Goal: Task Accomplishment & Management: Manage account settings

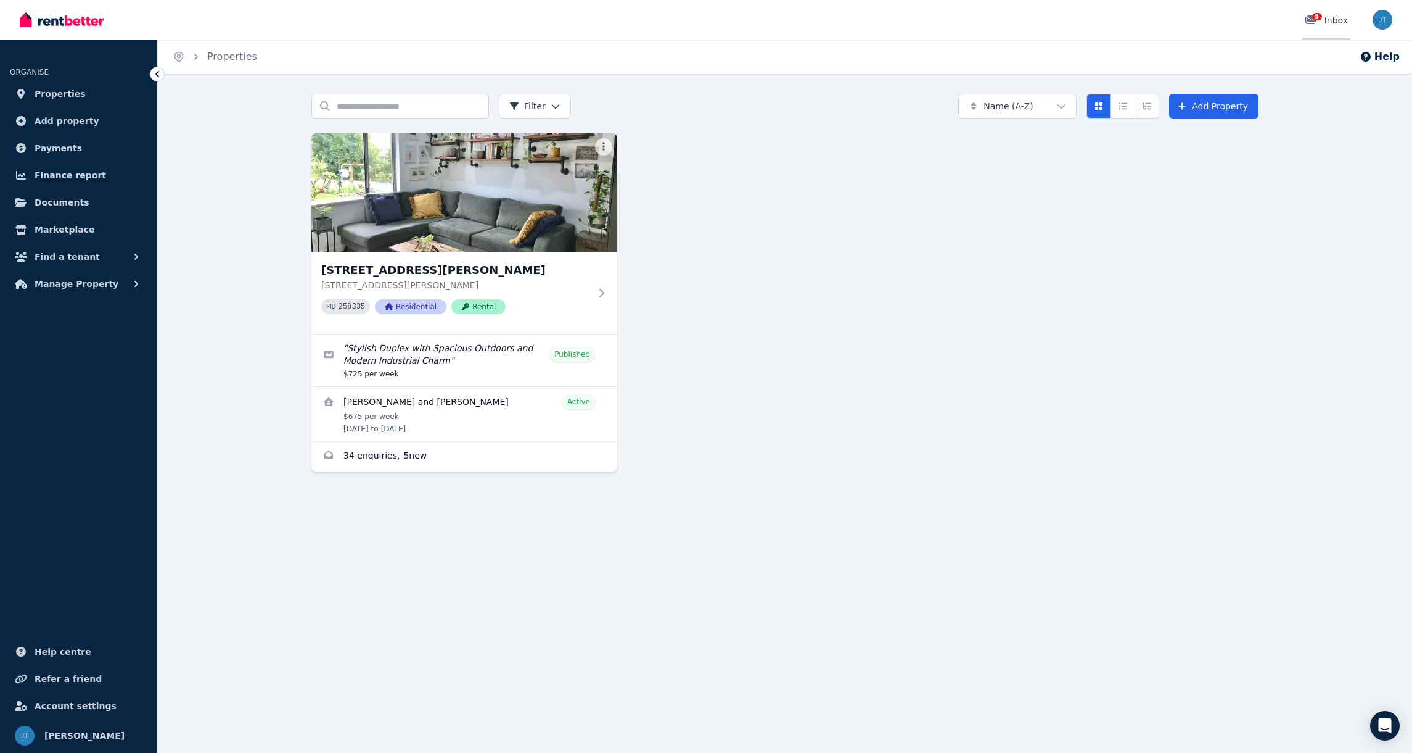
click at [1312, 25] on div "5" at bounding box center [1315, 20] width 20 height 12
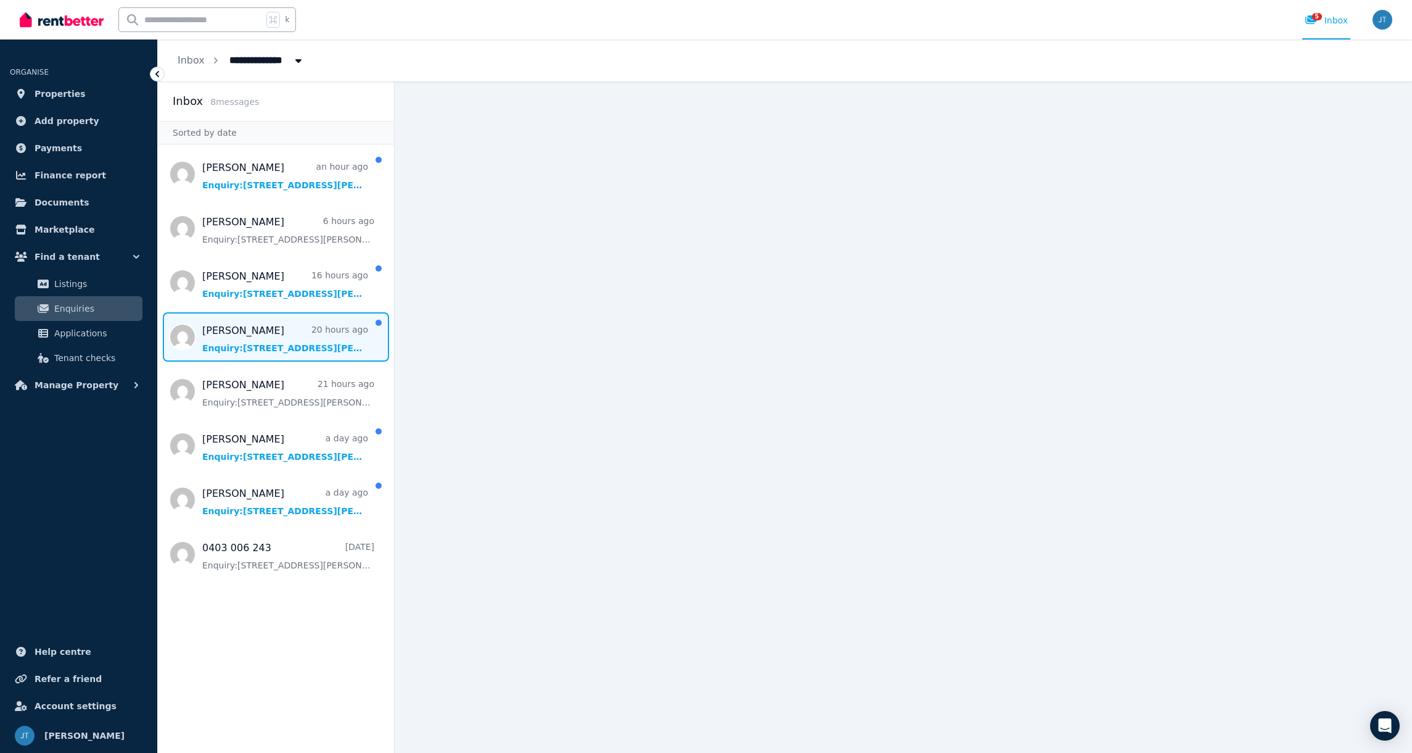
click at [293, 334] on span "Message list" at bounding box center [276, 336] width 236 height 49
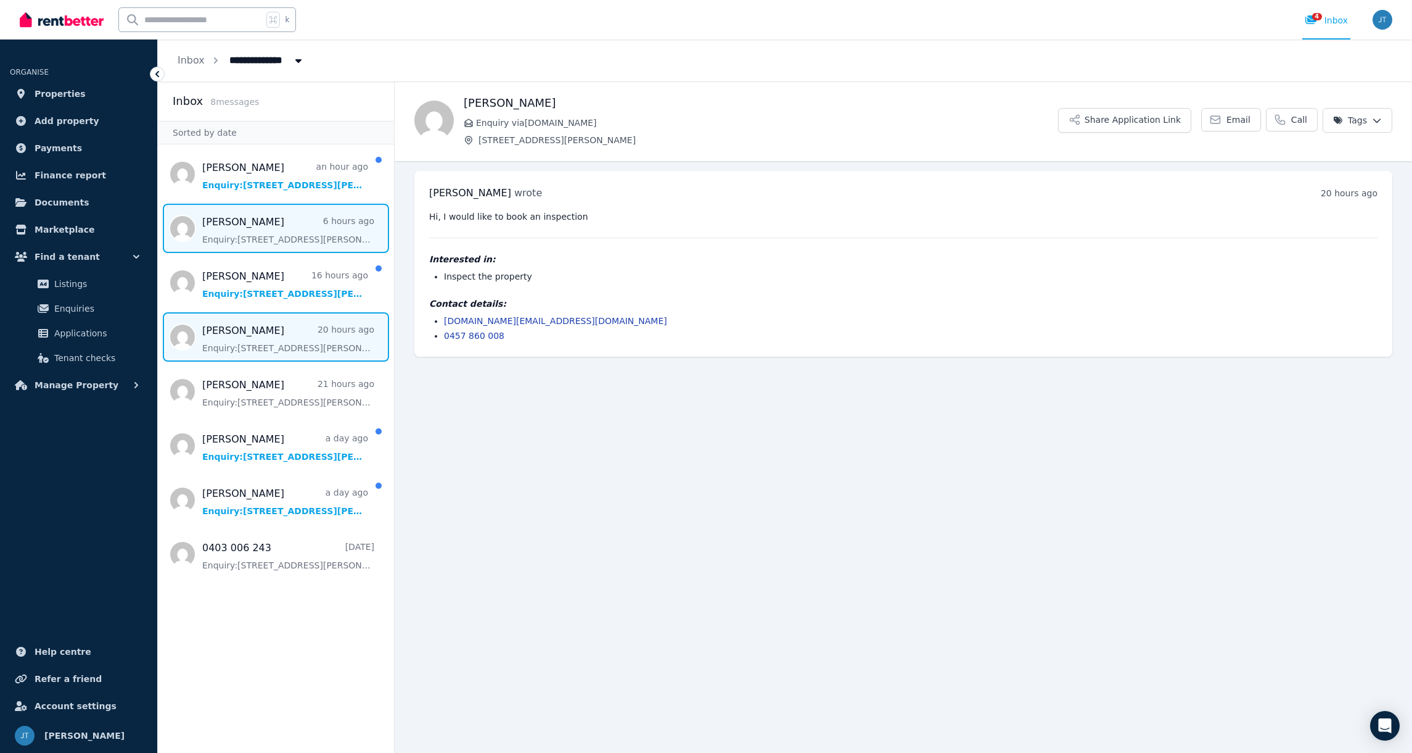
click at [303, 225] on span "Message list" at bounding box center [276, 228] width 236 height 49
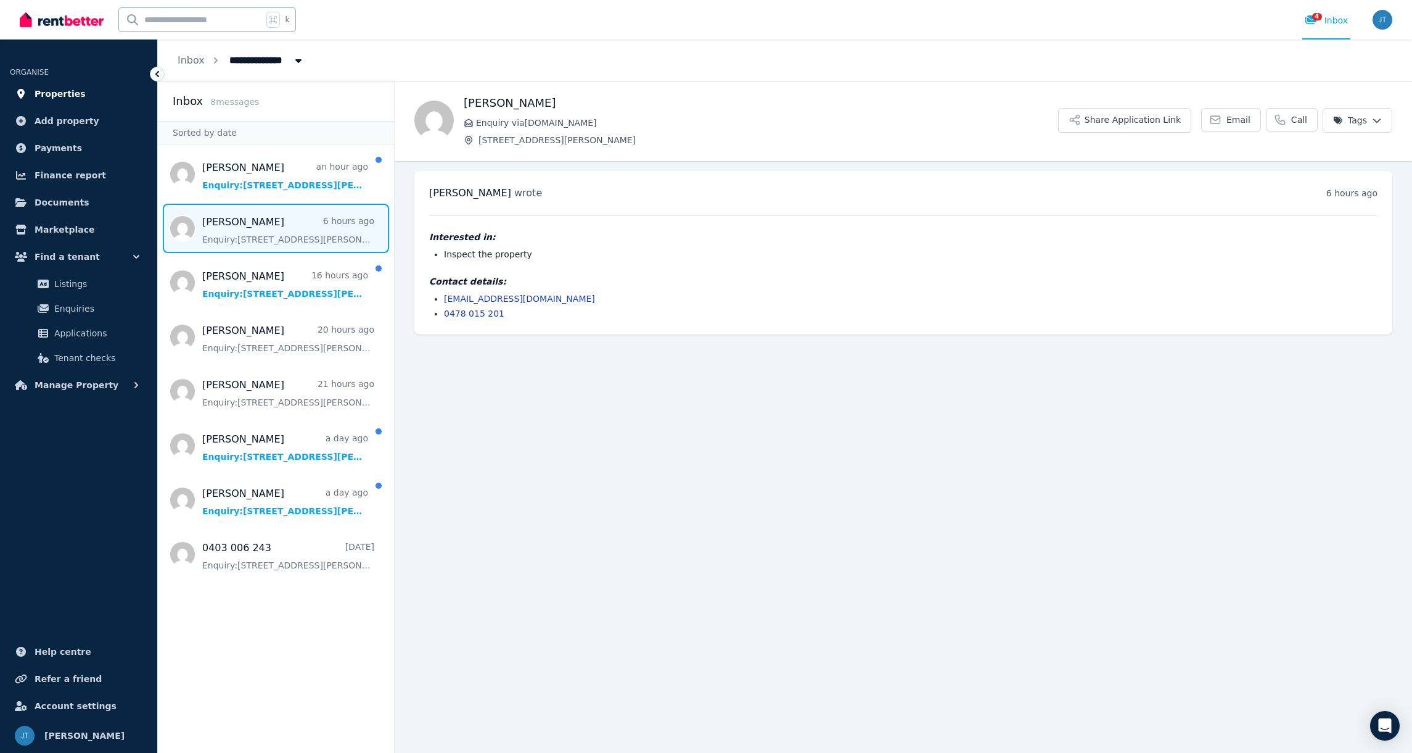
click at [51, 97] on span "Properties" at bounding box center [60, 93] width 51 height 15
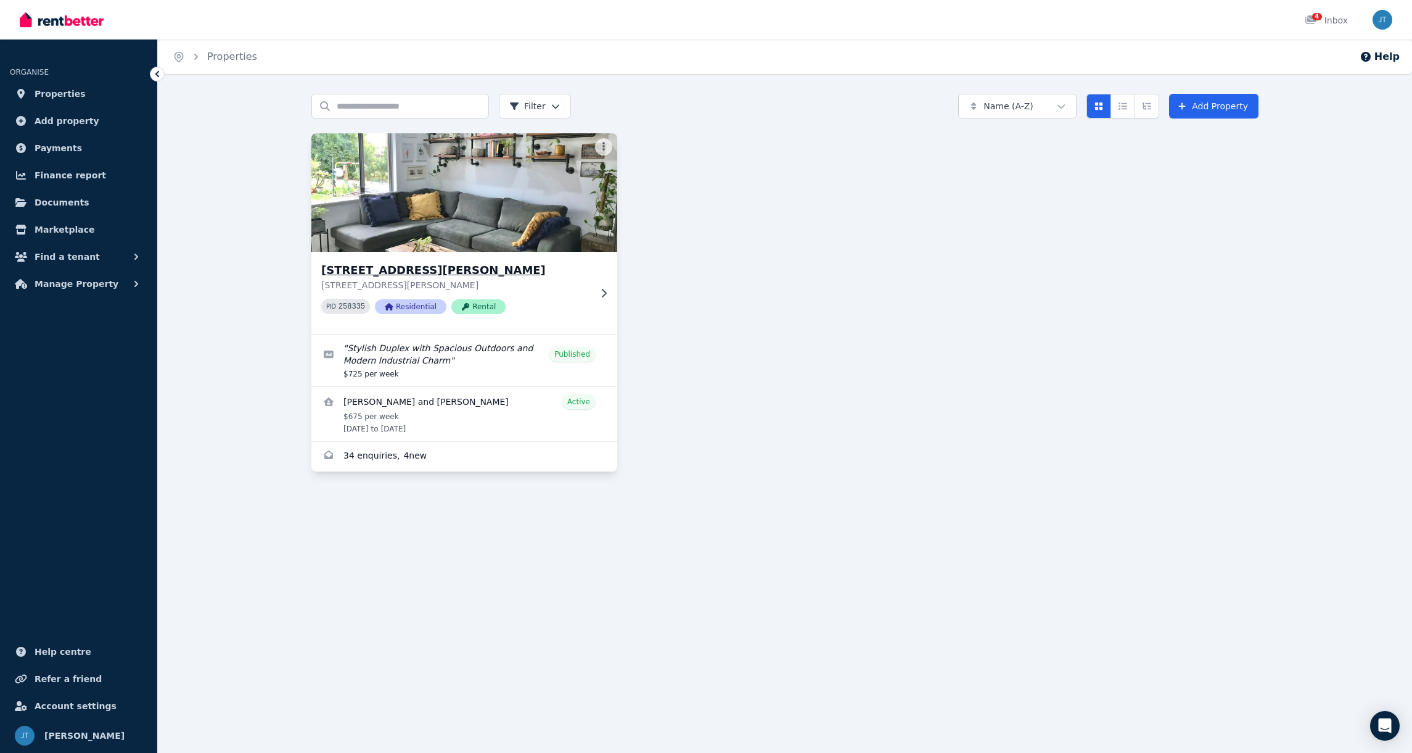
click at [511, 218] on img at bounding box center [464, 192] width 321 height 125
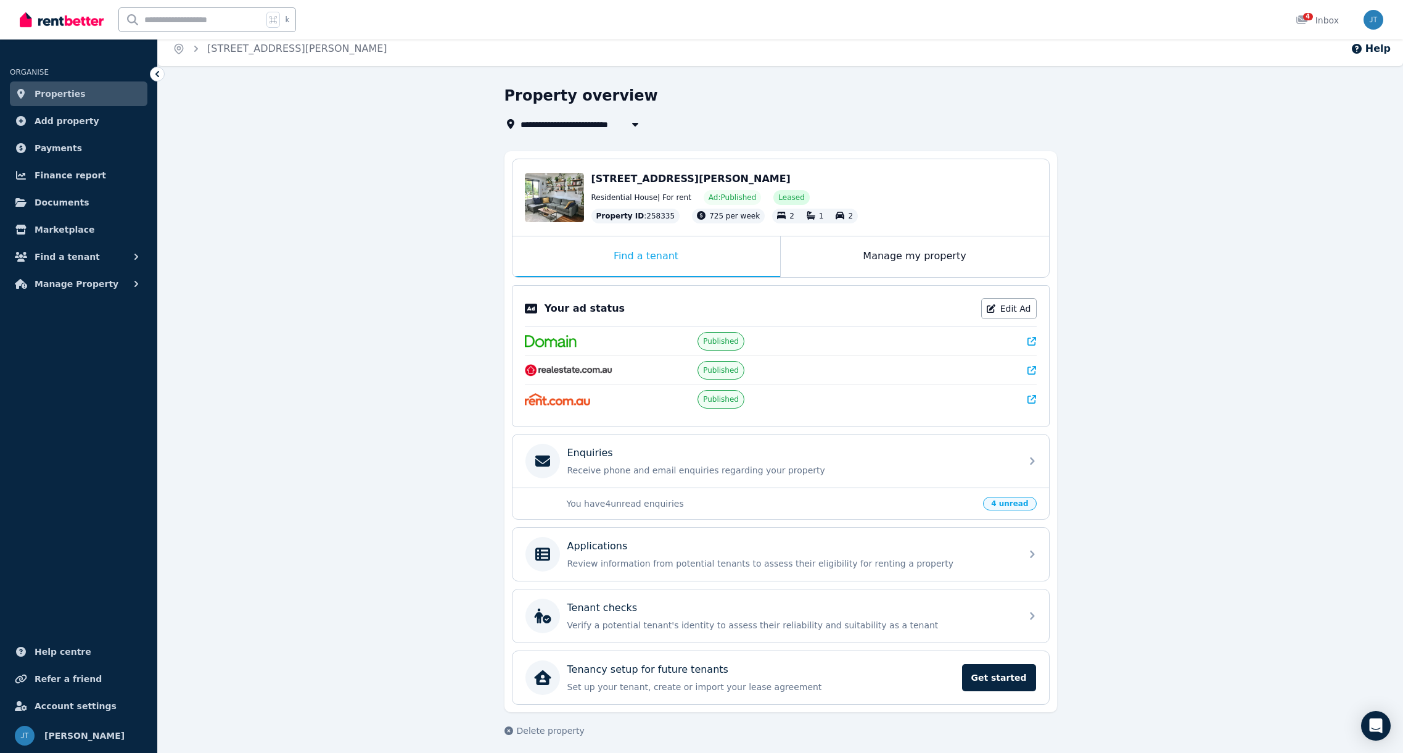
scroll to position [14, 0]
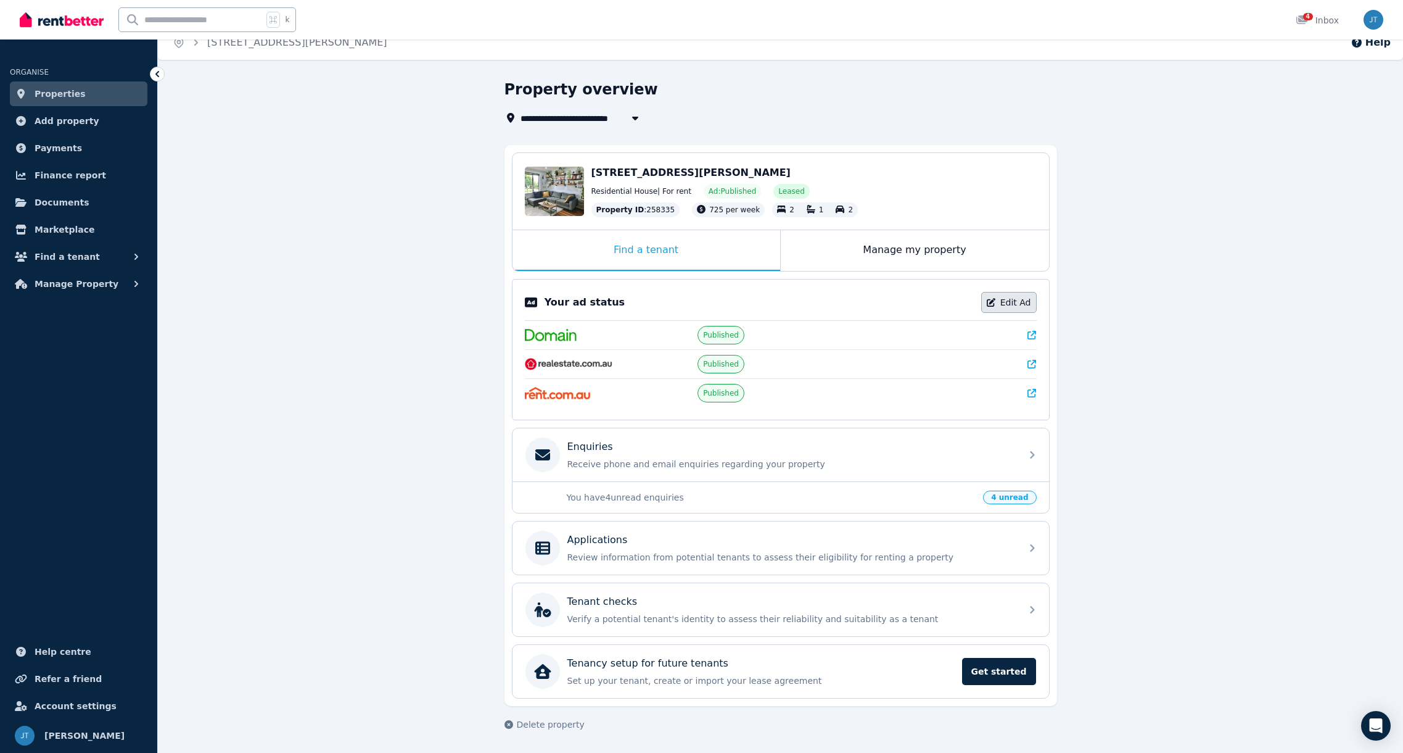
click at [994, 302] on icon at bounding box center [991, 302] width 9 height 9
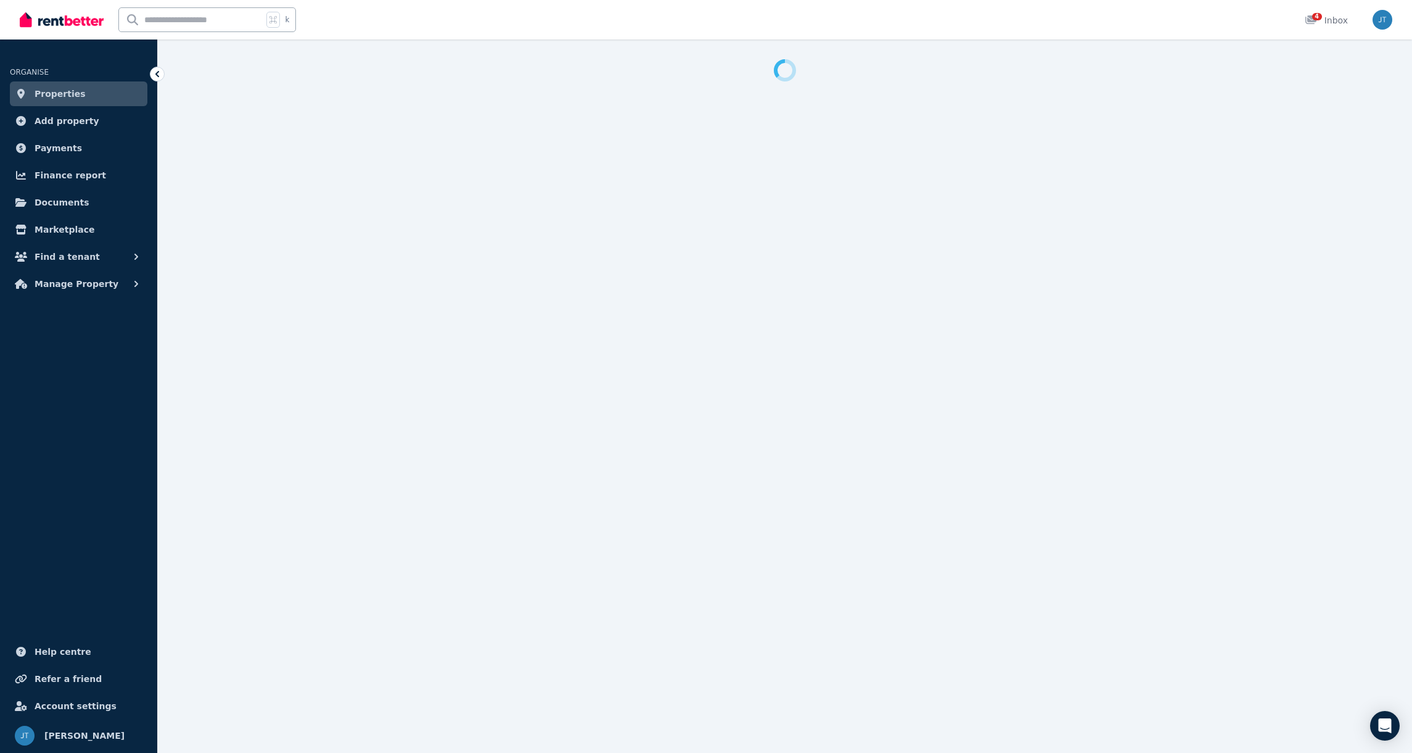
select select "**"
select select "**********"
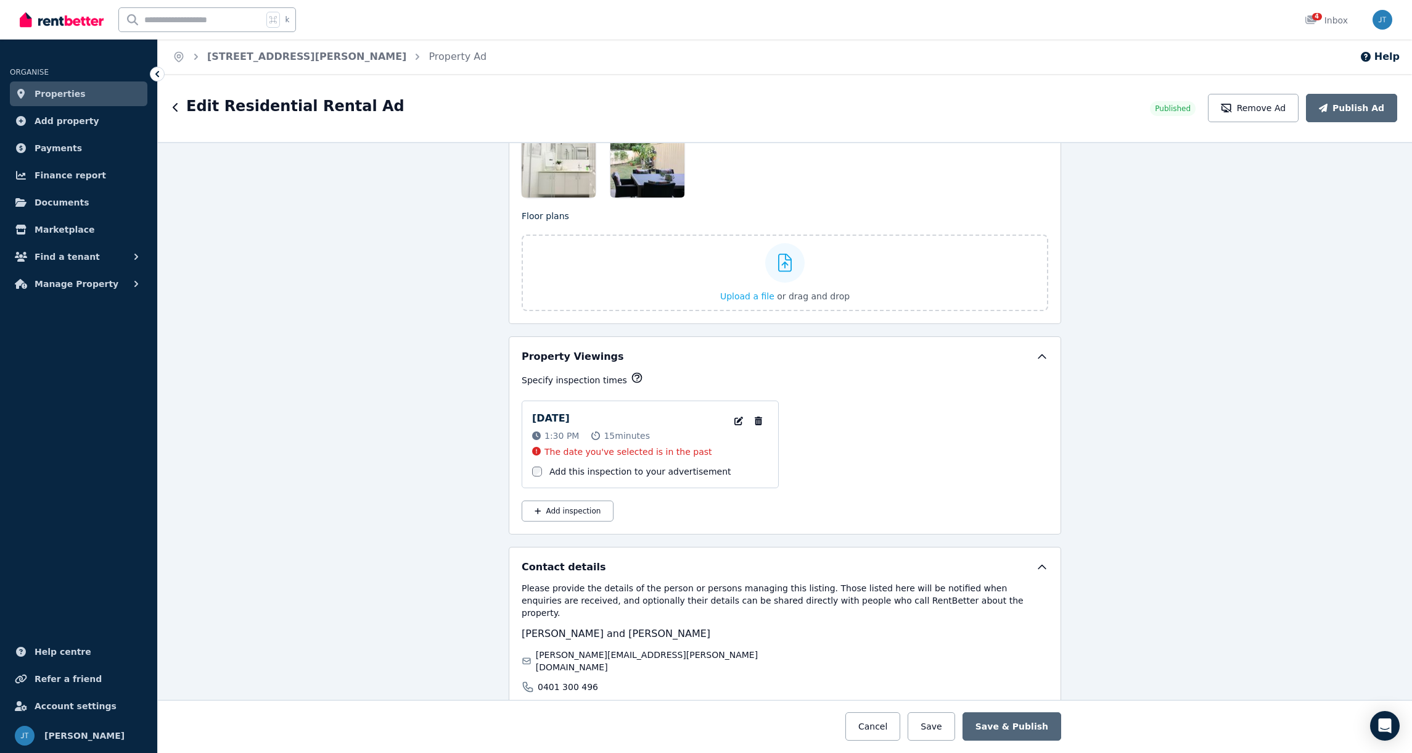
scroll to position [1858, 0]
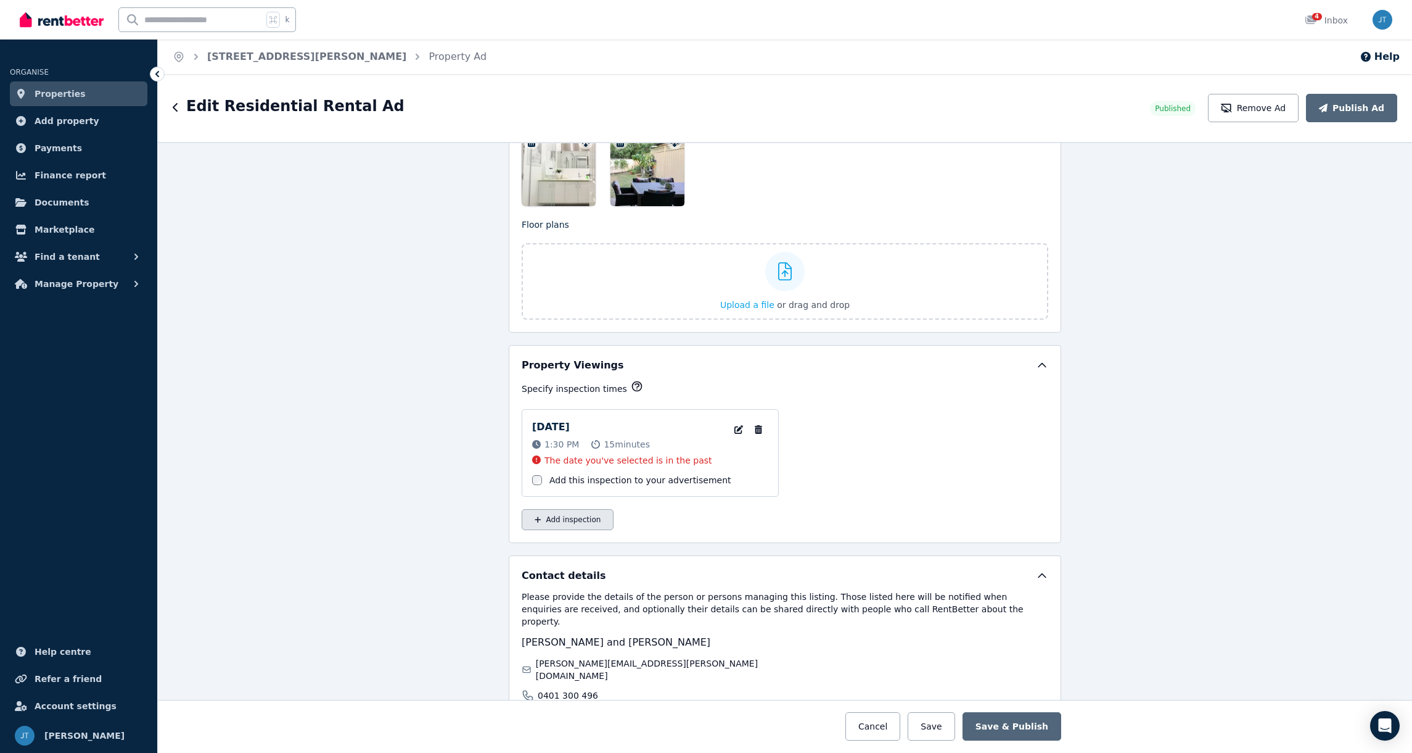
click at [585, 511] on button "Add inspection" at bounding box center [568, 519] width 92 height 21
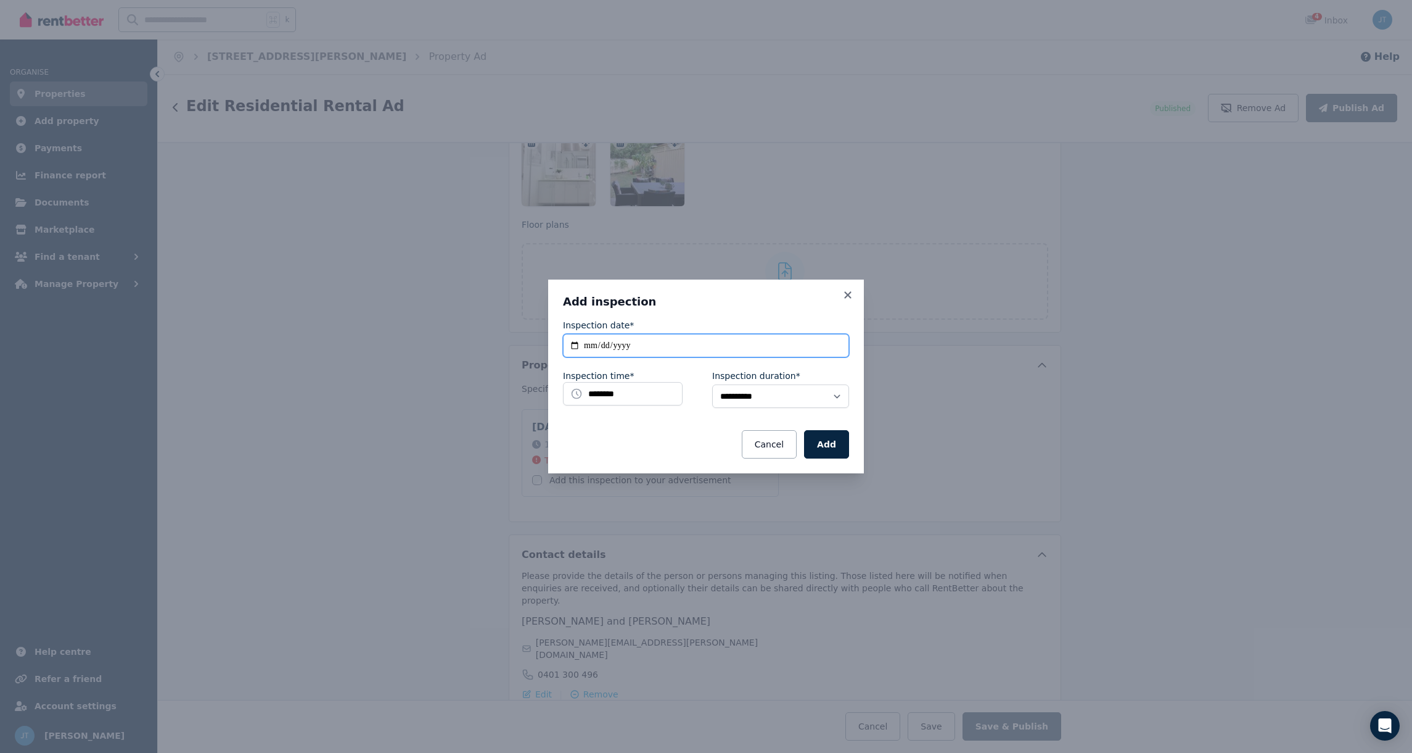
click at [592, 344] on input "**********" at bounding box center [706, 345] width 286 height 23
click at [624, 390] on input "********" at bounding box center [623, 393] width 120 height 23
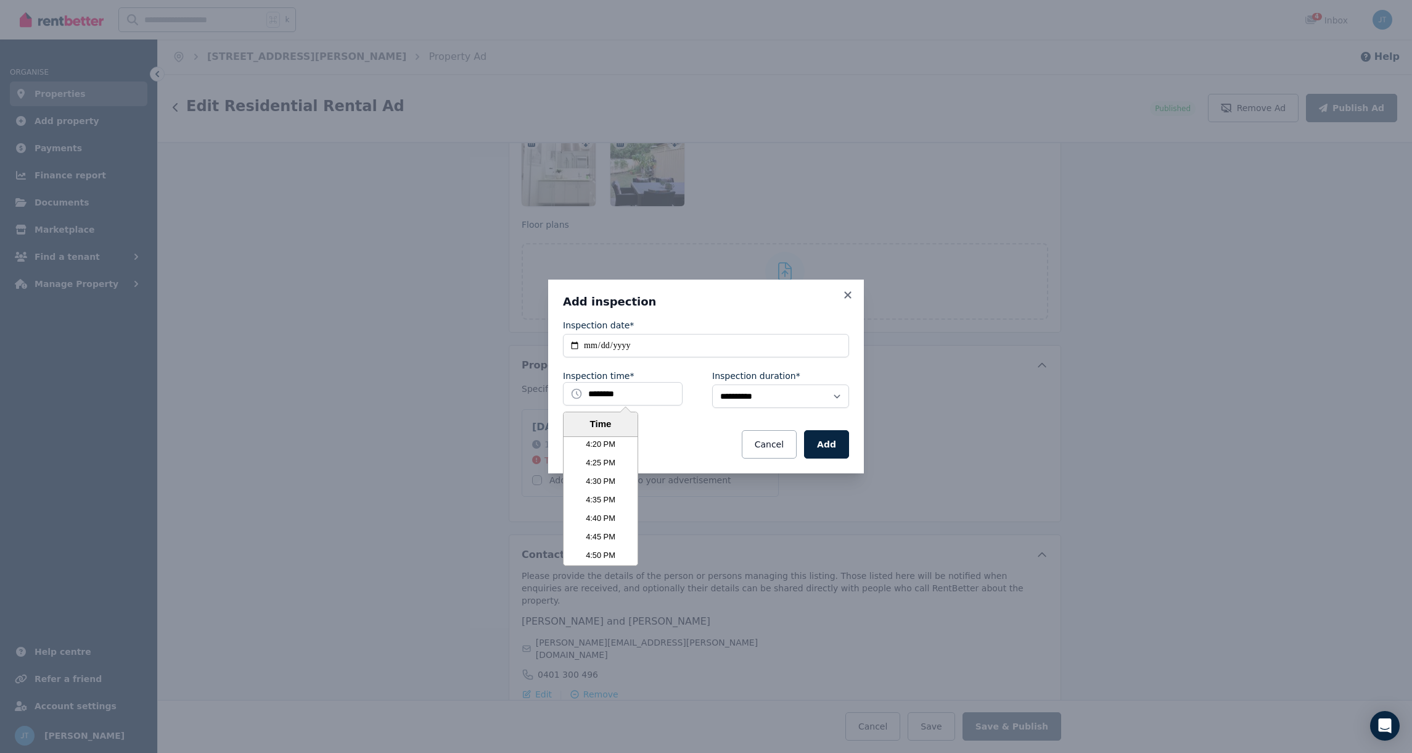
scroll to position [3694, 0]
click at [612, 527] on li "5:00 PM" at bounding box center [601, 526] width 74 height 19
click at [831, 395] on select "**********" at bounding box center [780, 395] width 137 height 23
select select "**"
click at [712, 384] on select "**********" at bounding box center [780, 395] width 137 height 23
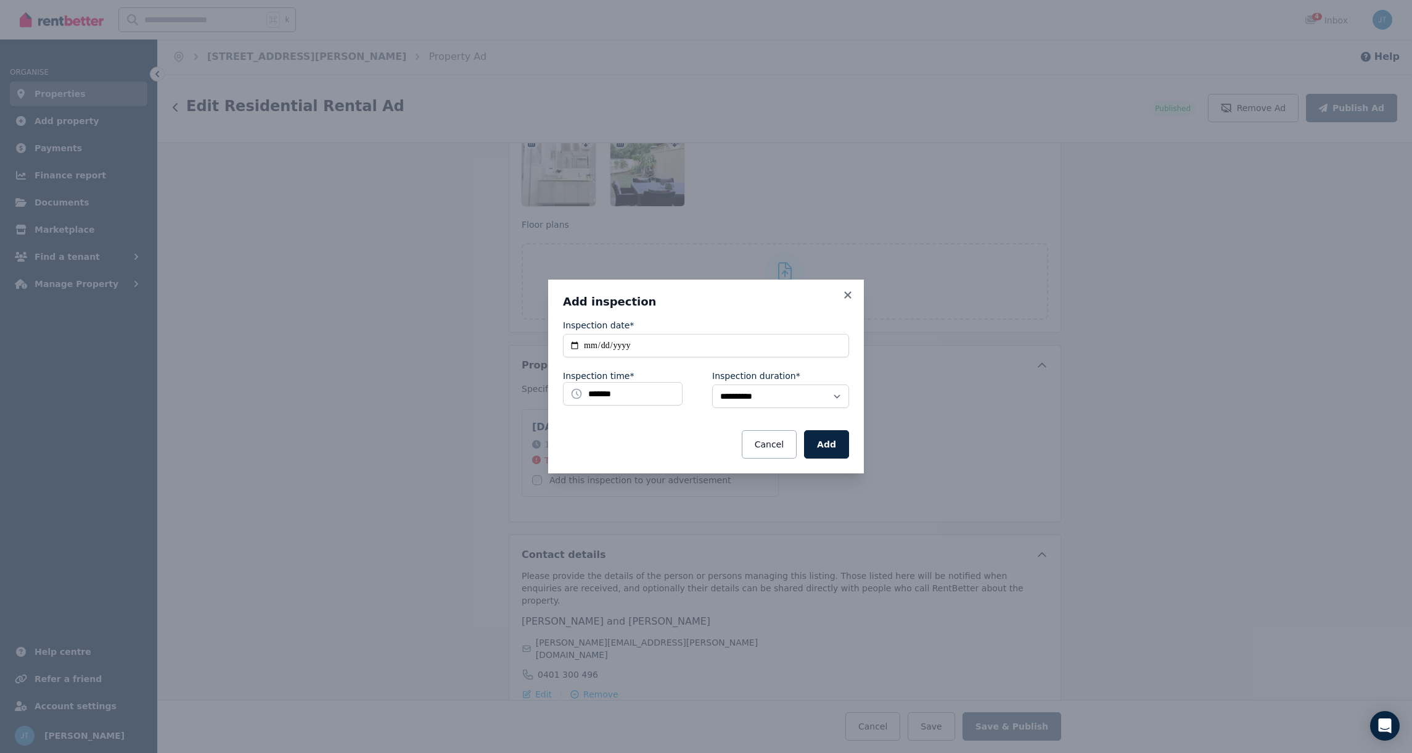
click at [691, 439] on div "Cancel Add" at bounding box center [706, 444] width 286 height 28
click at [828, 447] on button "Add" at bounding box center [826, 444] width 45 height 28
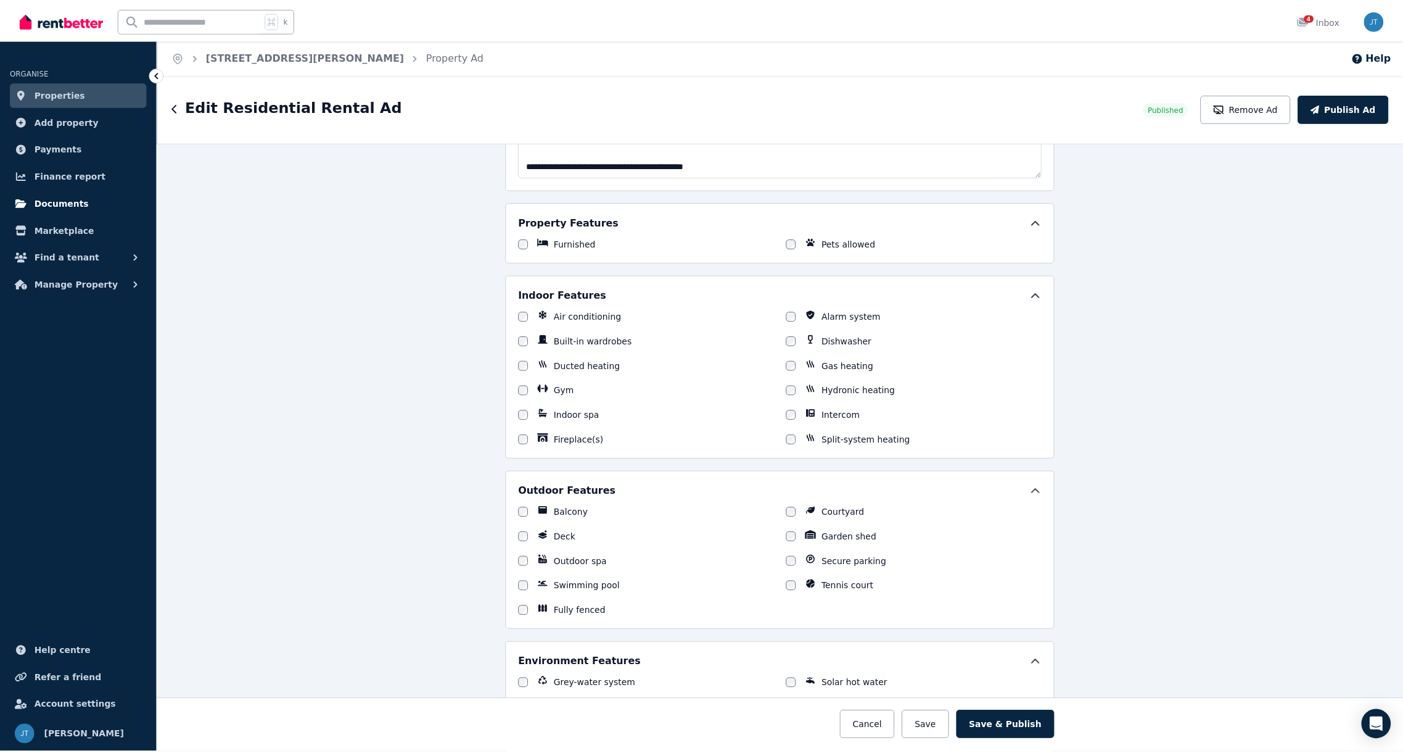
scroll to position [884, 0]
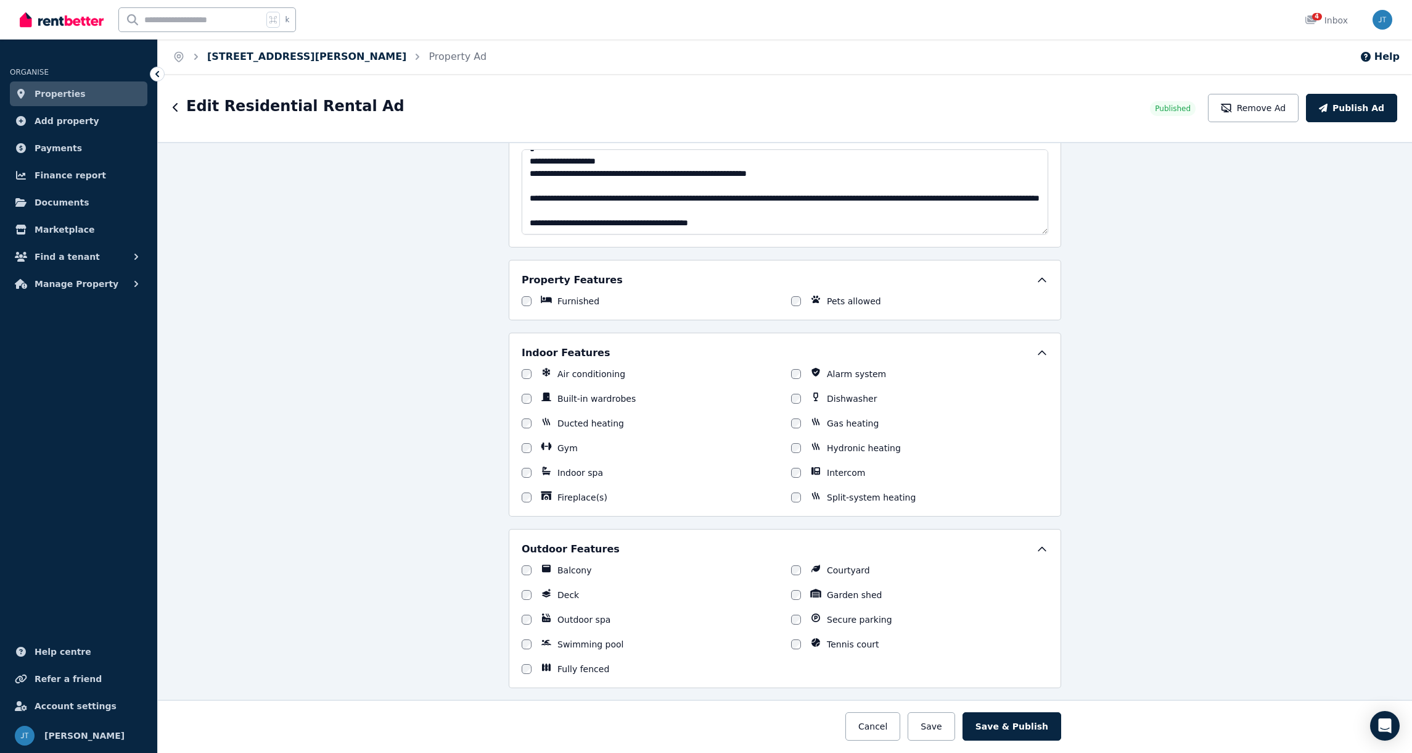
click at [257, 61] on link "3 Trevithick Close, Stirling" at bounding box center [306, 57] width 199 height 12
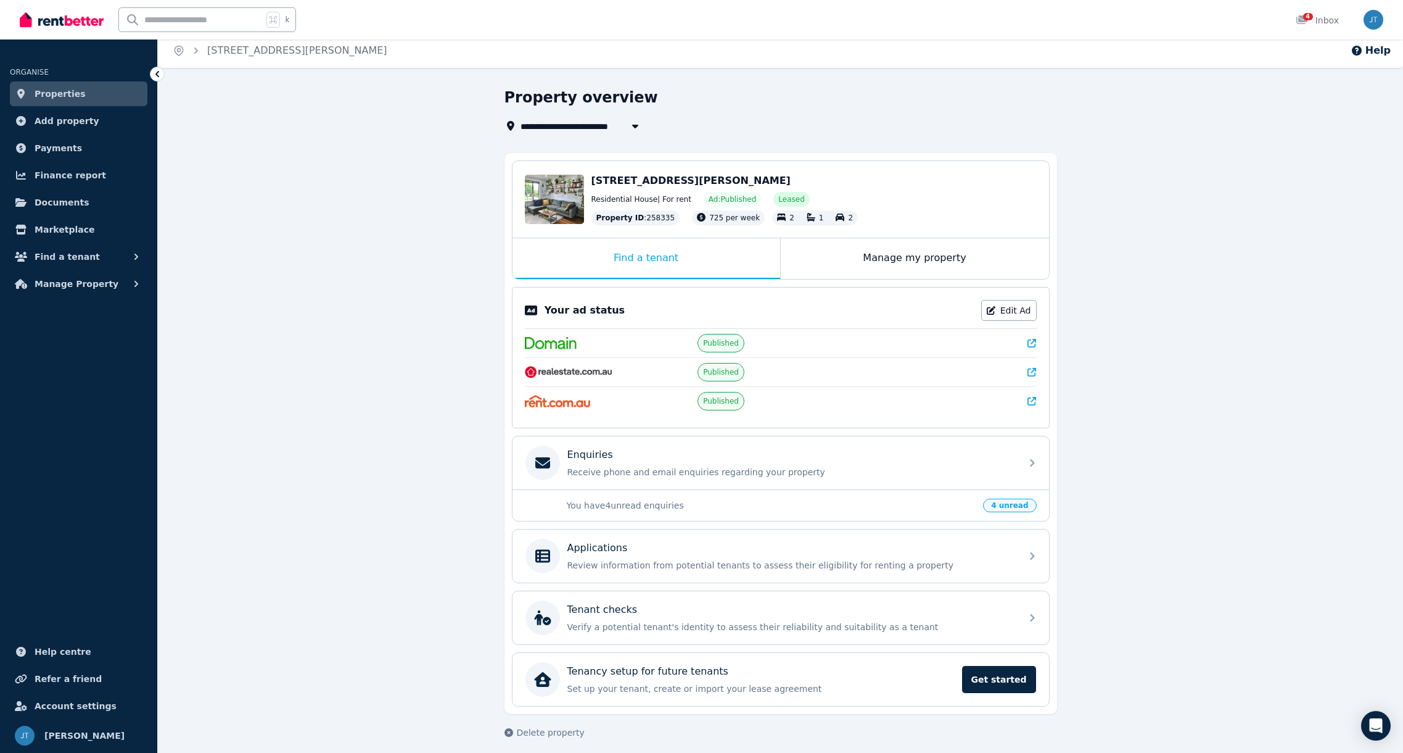
scroll to position [14, 0]
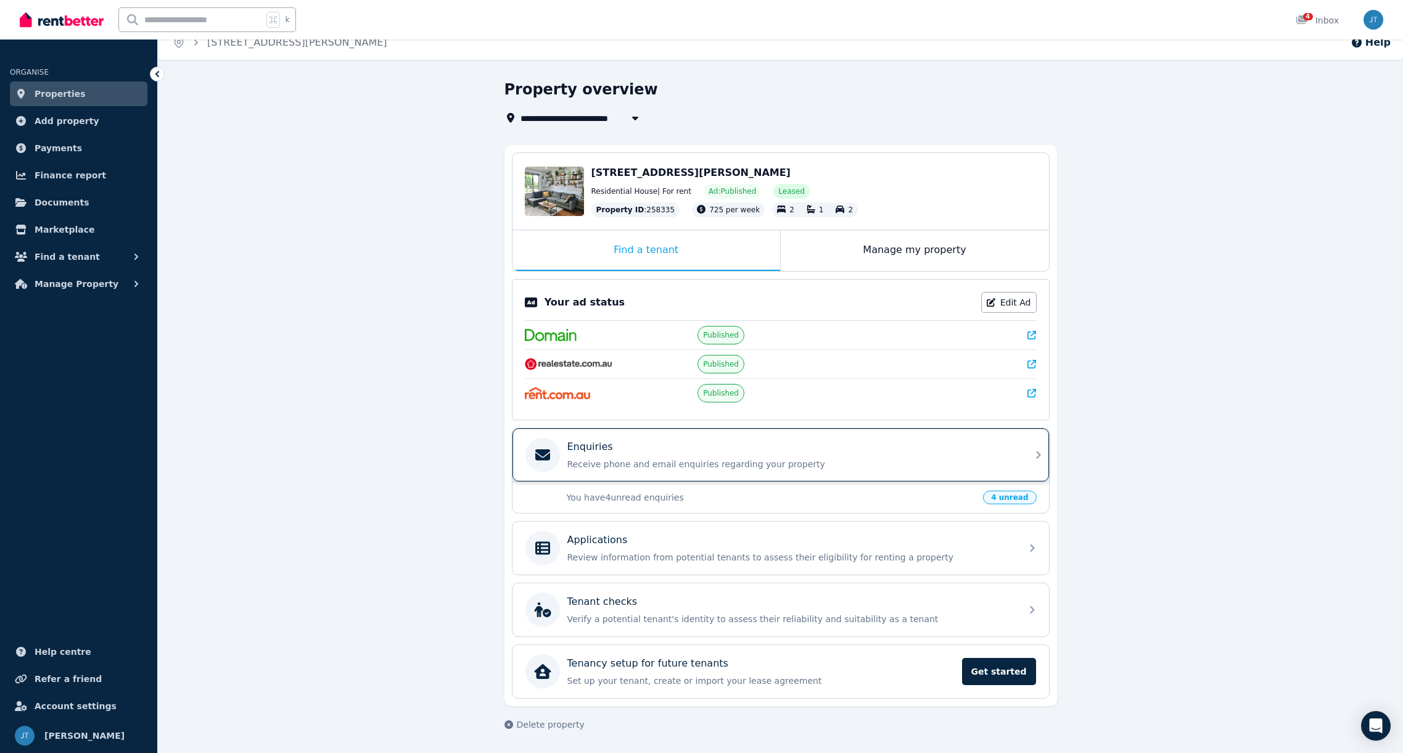
click at [640, 454] on div "Enquiries Receive phone and email enquiries regarding your property" at bounding box center [790, 454] width 447 height 31
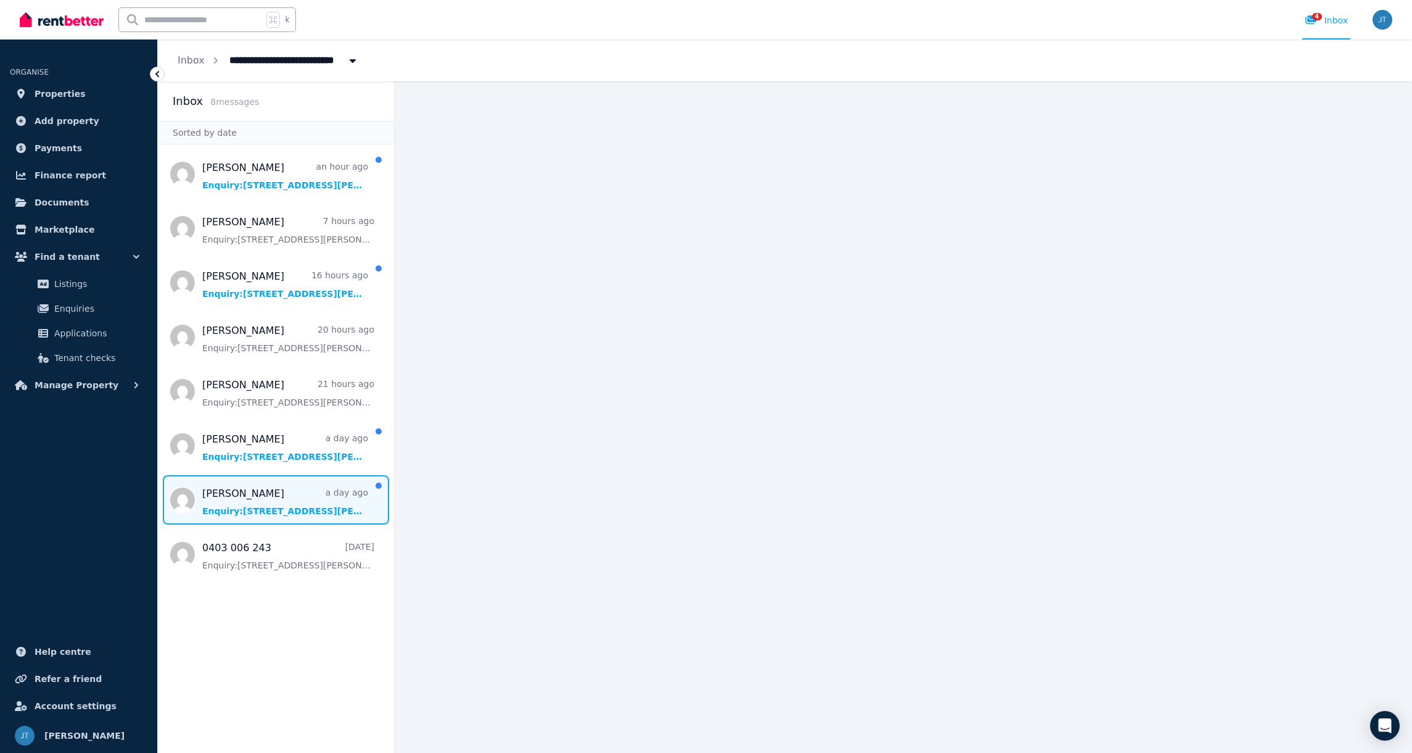
click at [268, 500] on span "Message list" at bounding box center [276, 499] width 236 height 49
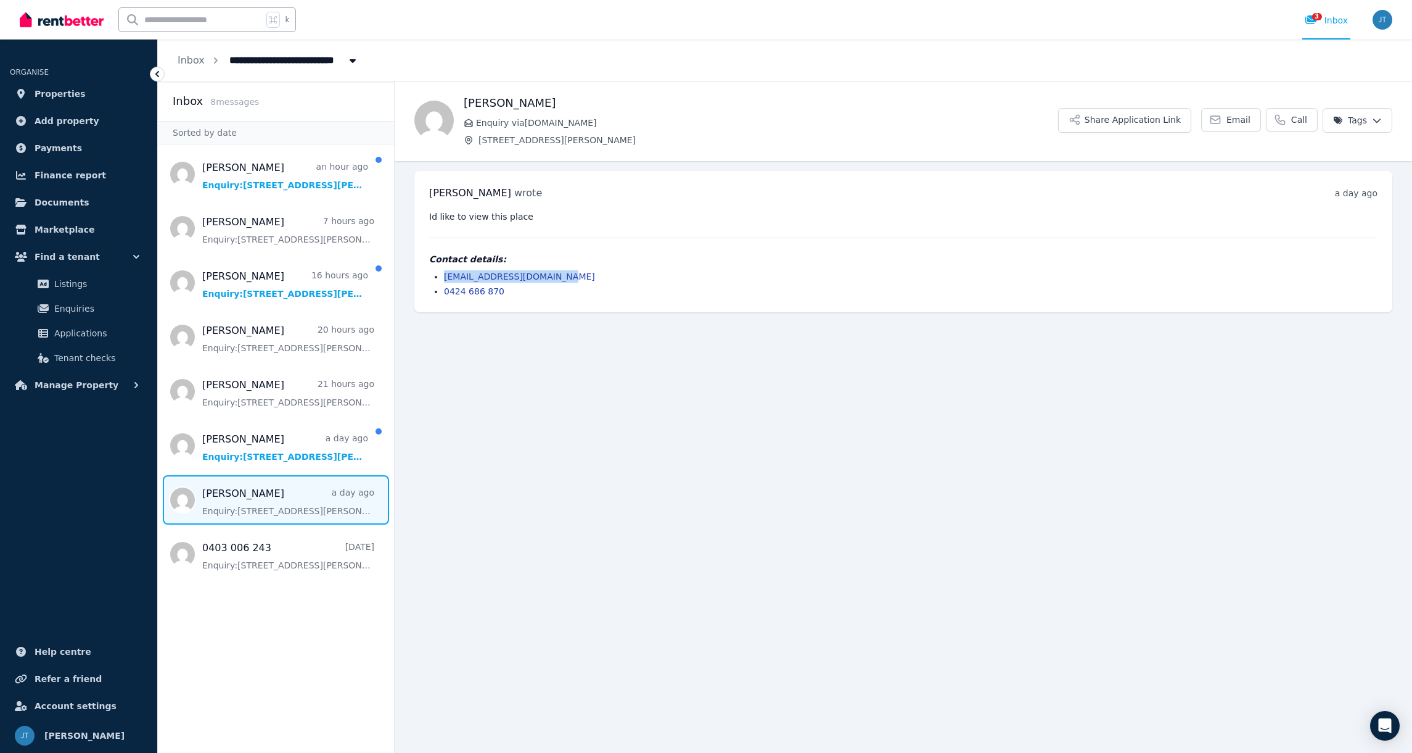
drag, startPoint x: 570, startPoint y: 276, endPoint x: 435, endPoint y: 272, distance: 135.1
click at [435, 272] on ul "emmaelockhart@hotmail.com 0424 686 870" at bounding box center [903, 283] width 949 height 27
copy link "emmaelockhart@hotmail.com"
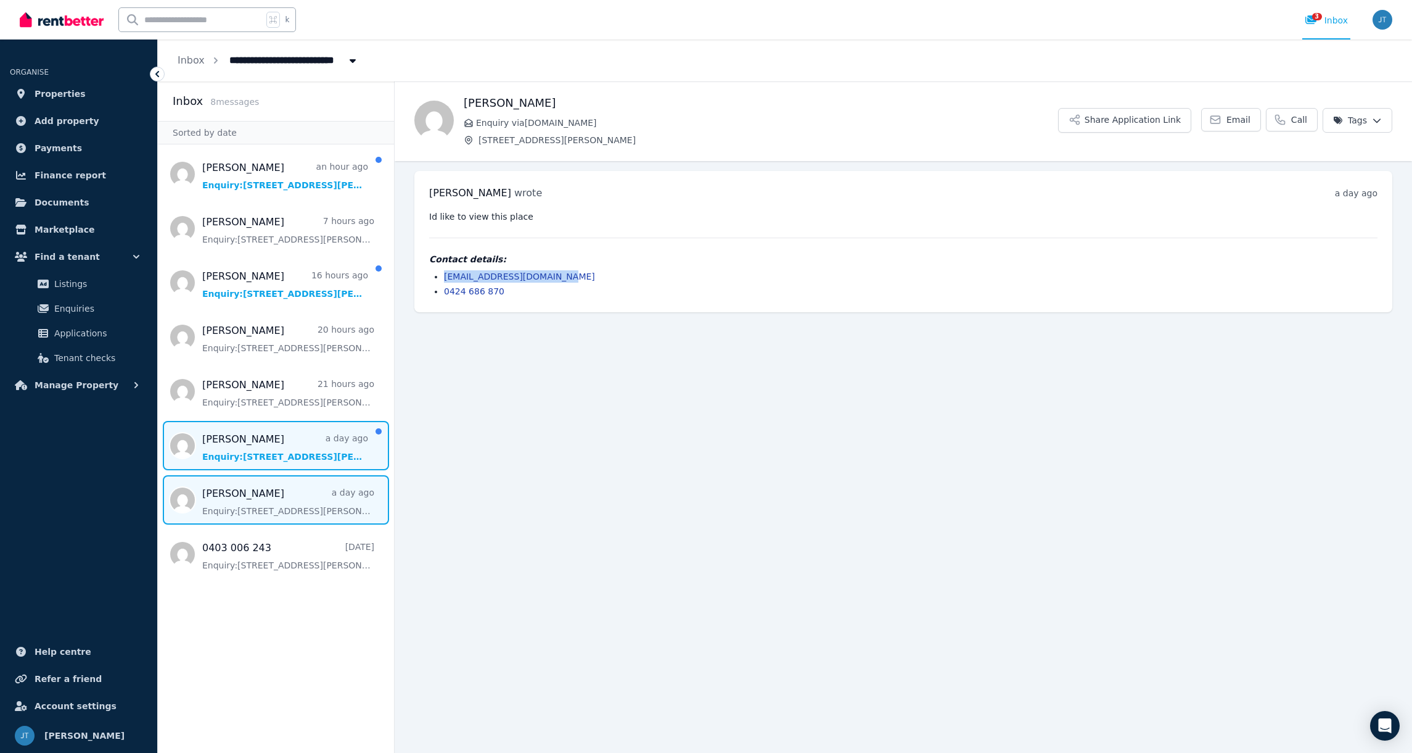
click at [269, 460] on span "Message list" at bounding box center [276, 445] width 236 height 49
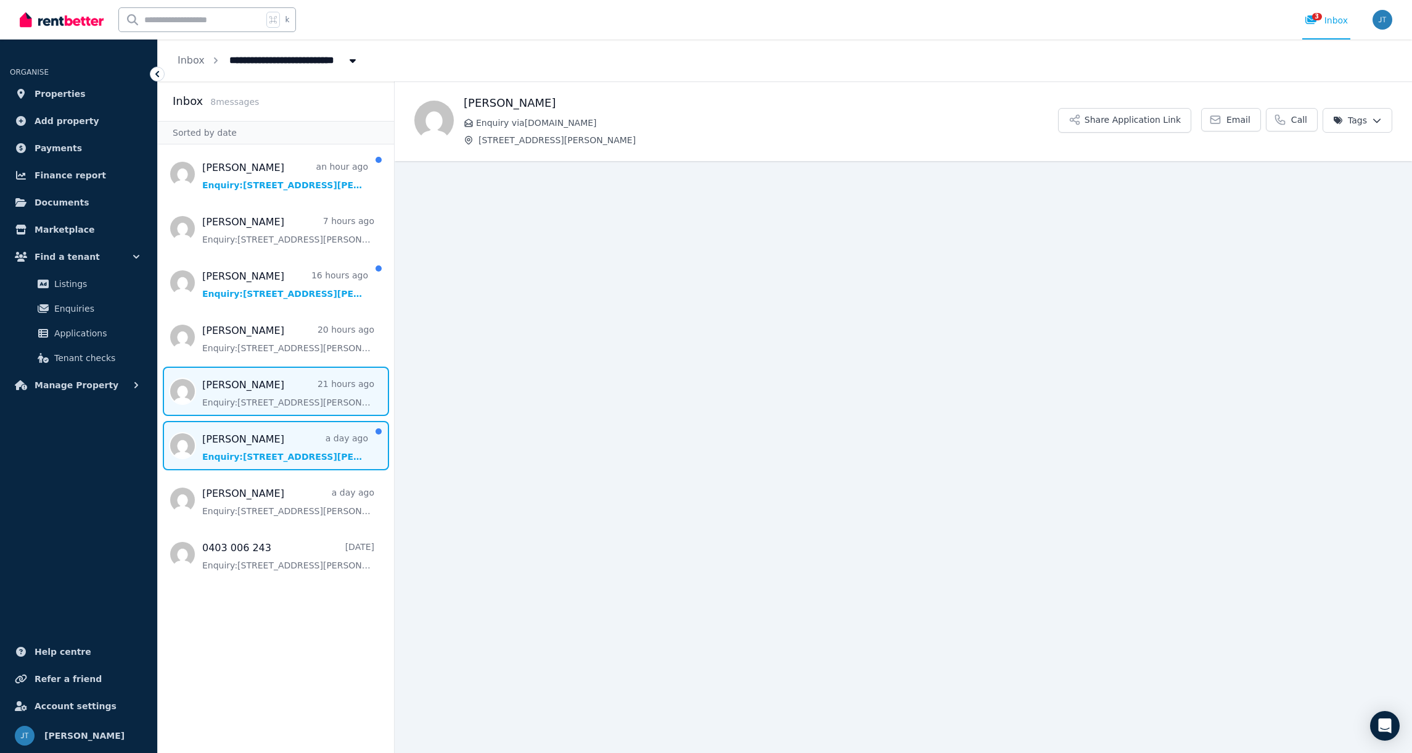
click at [255, 409] on span "Message list" at bounding box center [276, 390] width 236 height 49
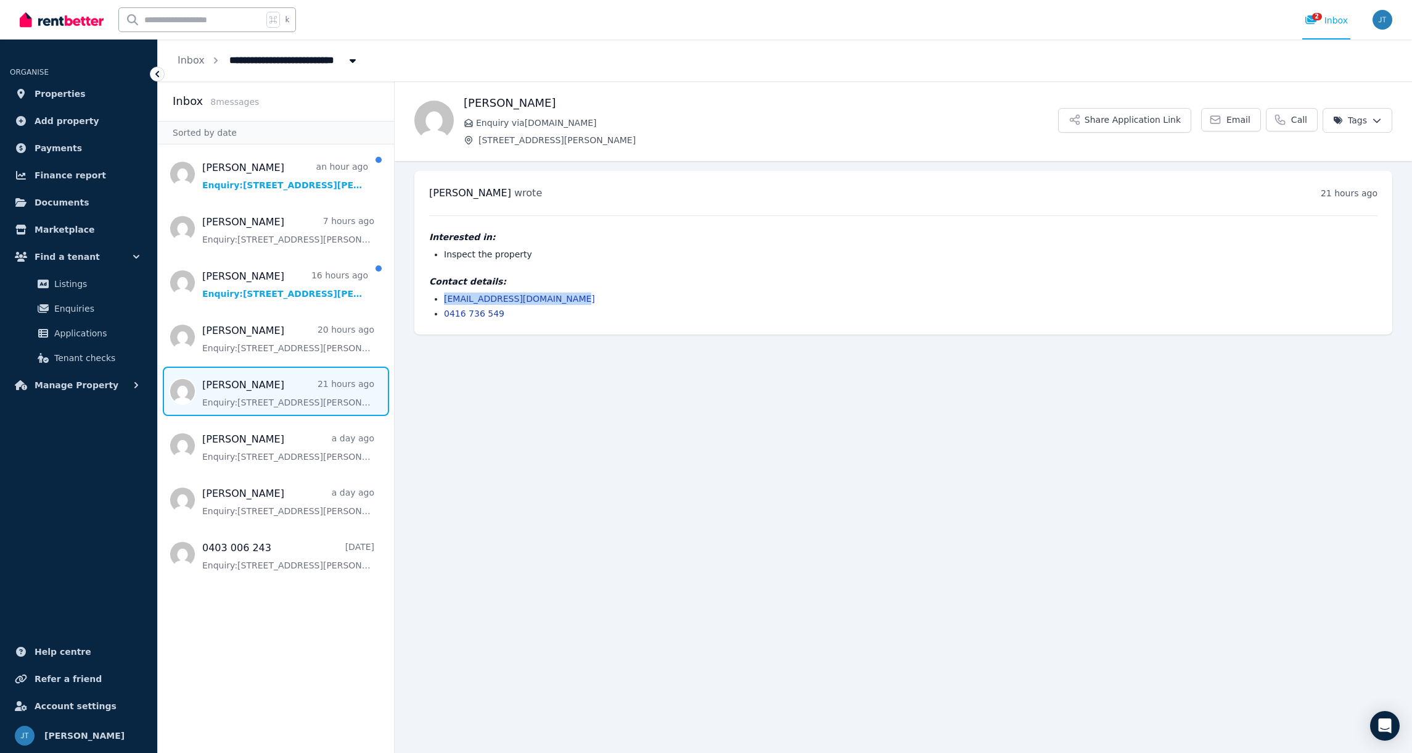
drag, startPoint x: 572, startPoint y: 298, endPoint x: 445, endPoint y: 303, distance: 127.2
click at [445, 303] on li "amaliauribeguzman@gmail.com" at bounding box center [911, 298] width 934 height 12
copy link "amaliauribeguzman@gmail.com"
click at [288, 345] on span "Message list" at bounding box center [276, 336] width 236 height 49
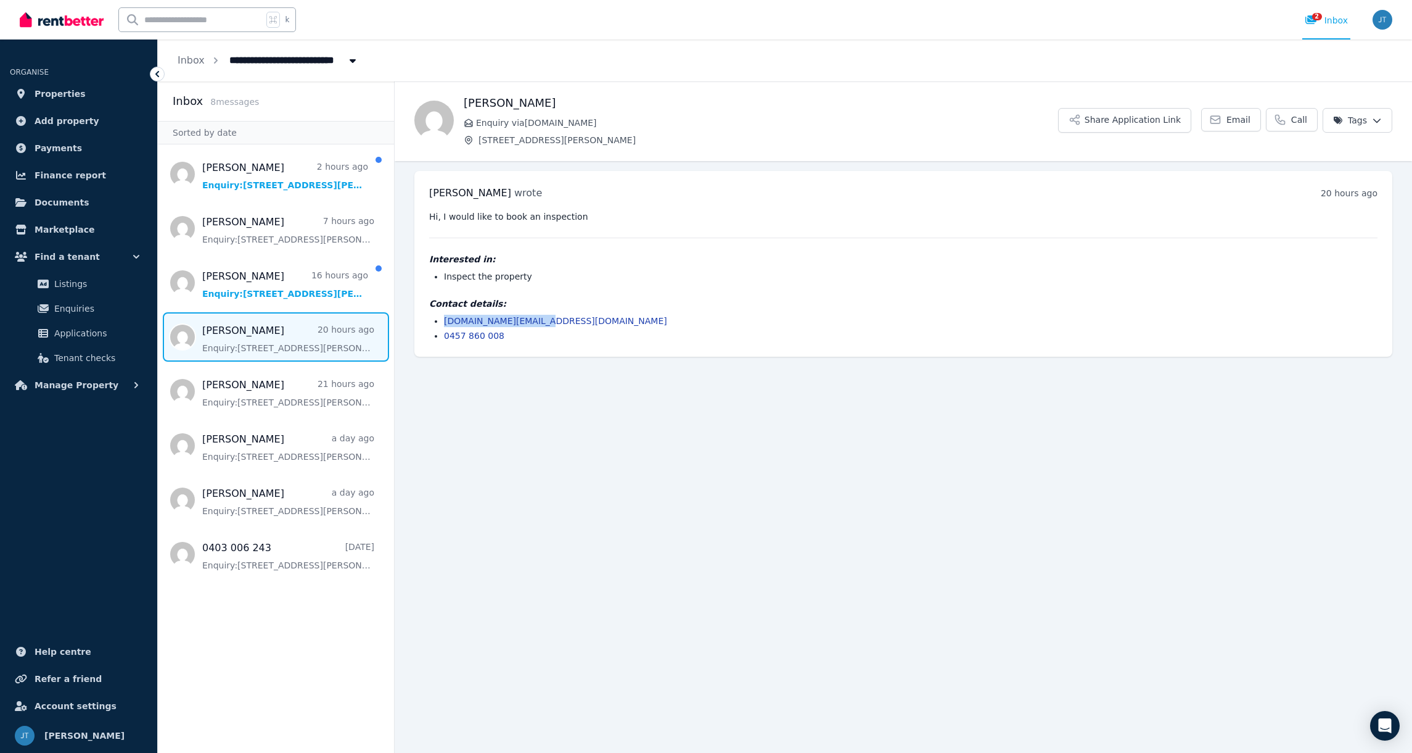
drag, startPoint x: 545, startPoint y: 321, endPoint x: 442, endPoint y: 318, distance: 103.1
click at [442, 318] on ul "alanleon.au@gmail.com 0457 860 008" at bounding box center [903, 328] width 949 height 27
copy link "alanleon.au@gmail.com"
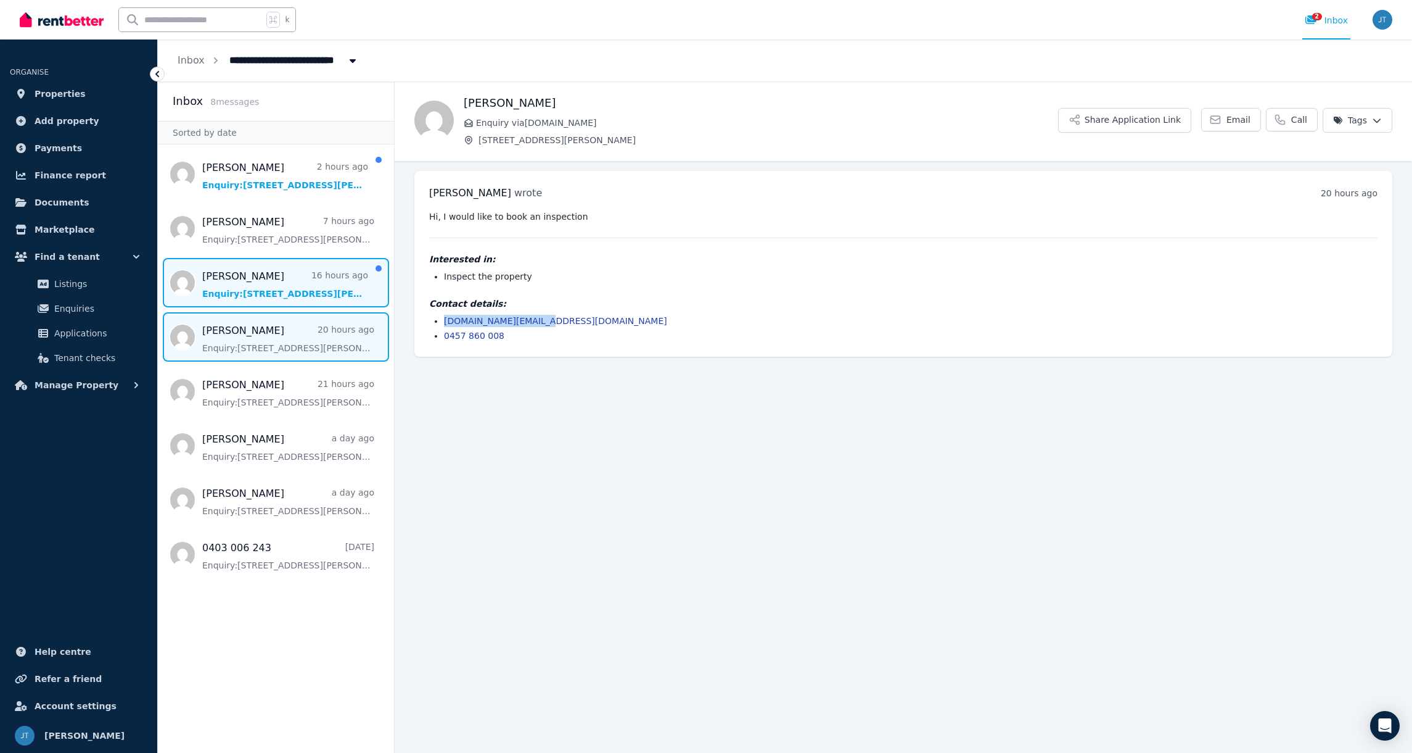
click at [234, 291] on span "Message list" at bounding box center [276, 282] width 236 height 49
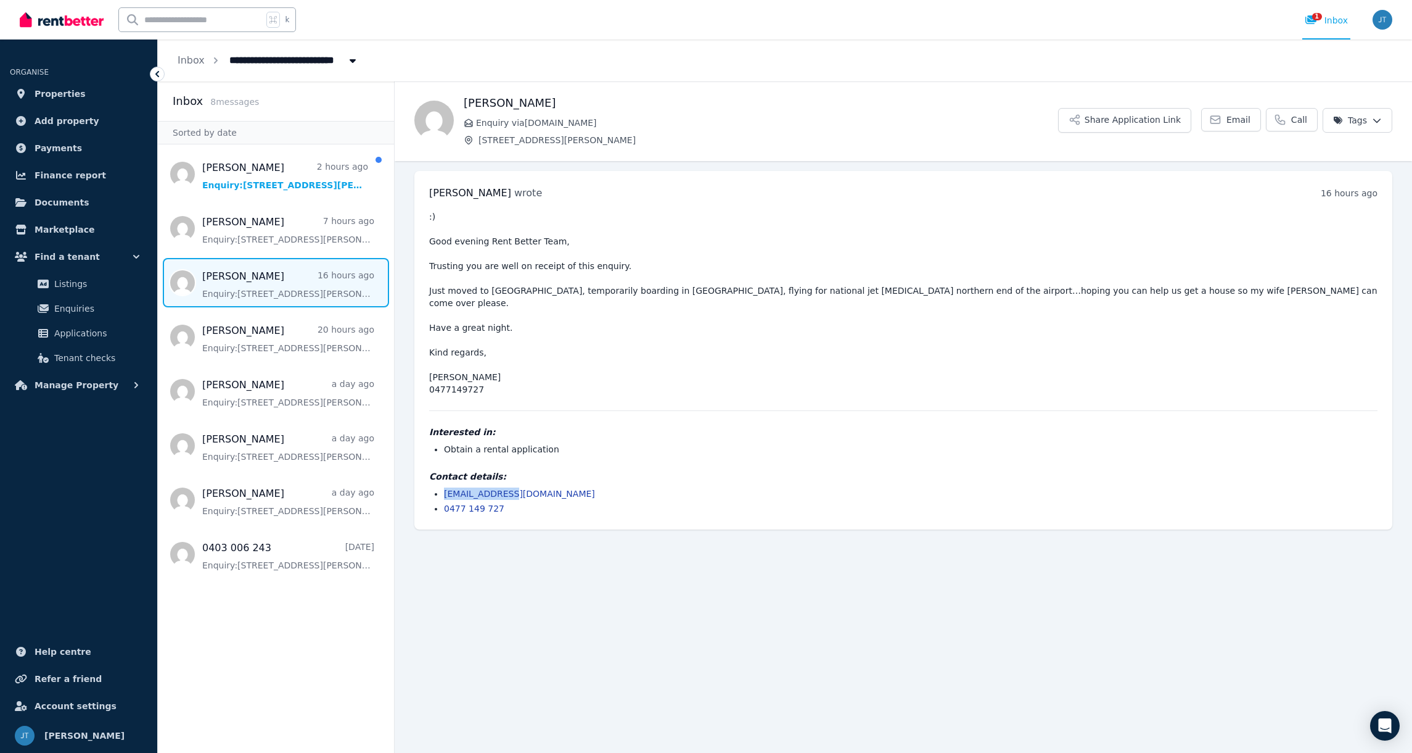
drag, startPoint x: 524, startPoint y: 478, endPoint x: 444, endPoint y: 479, distance: 80.2
click at [444, 487] on li "n-r-g@mail.com" at bounding box center [911, 493] width 934 height 12
copy link "n-r-g@mail.com"
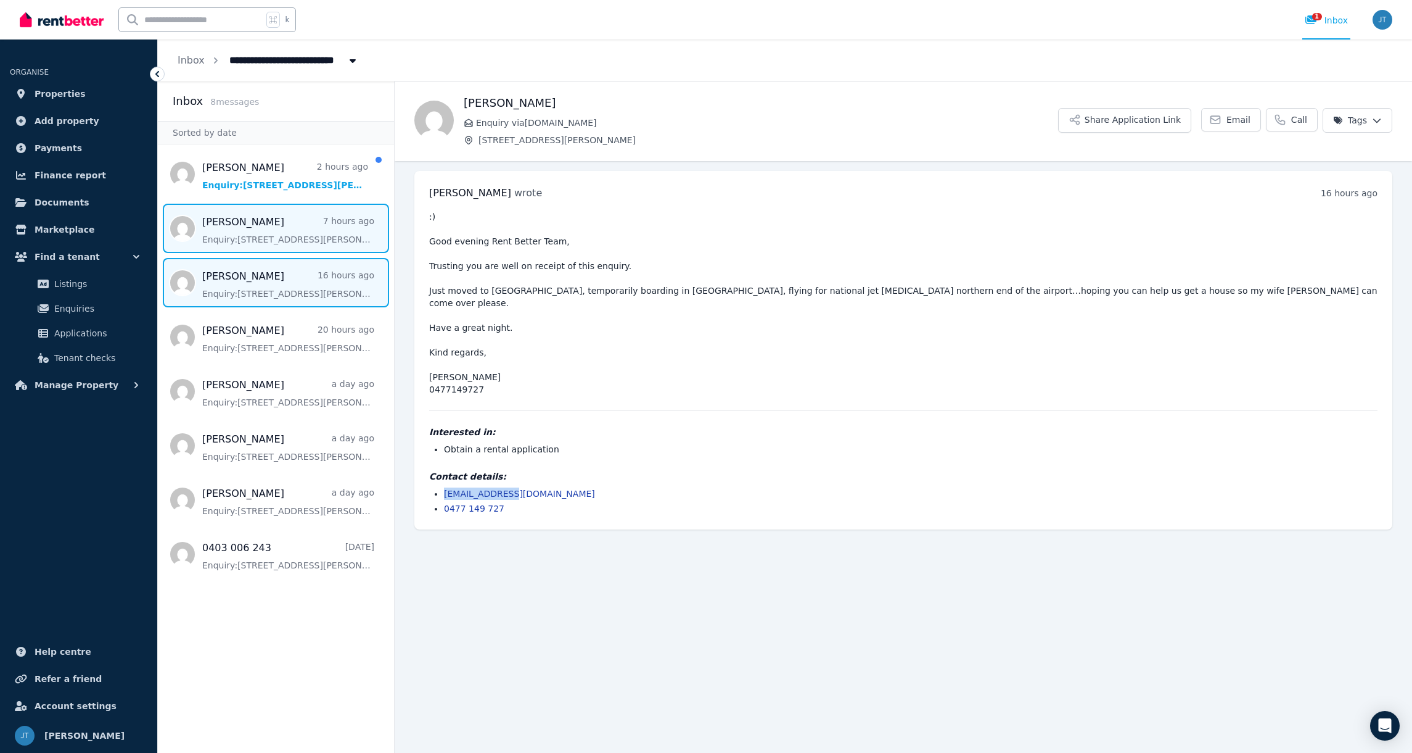
click at [273, 229] on span "Message list" at bounding box center [276, 228] width 236 height 49
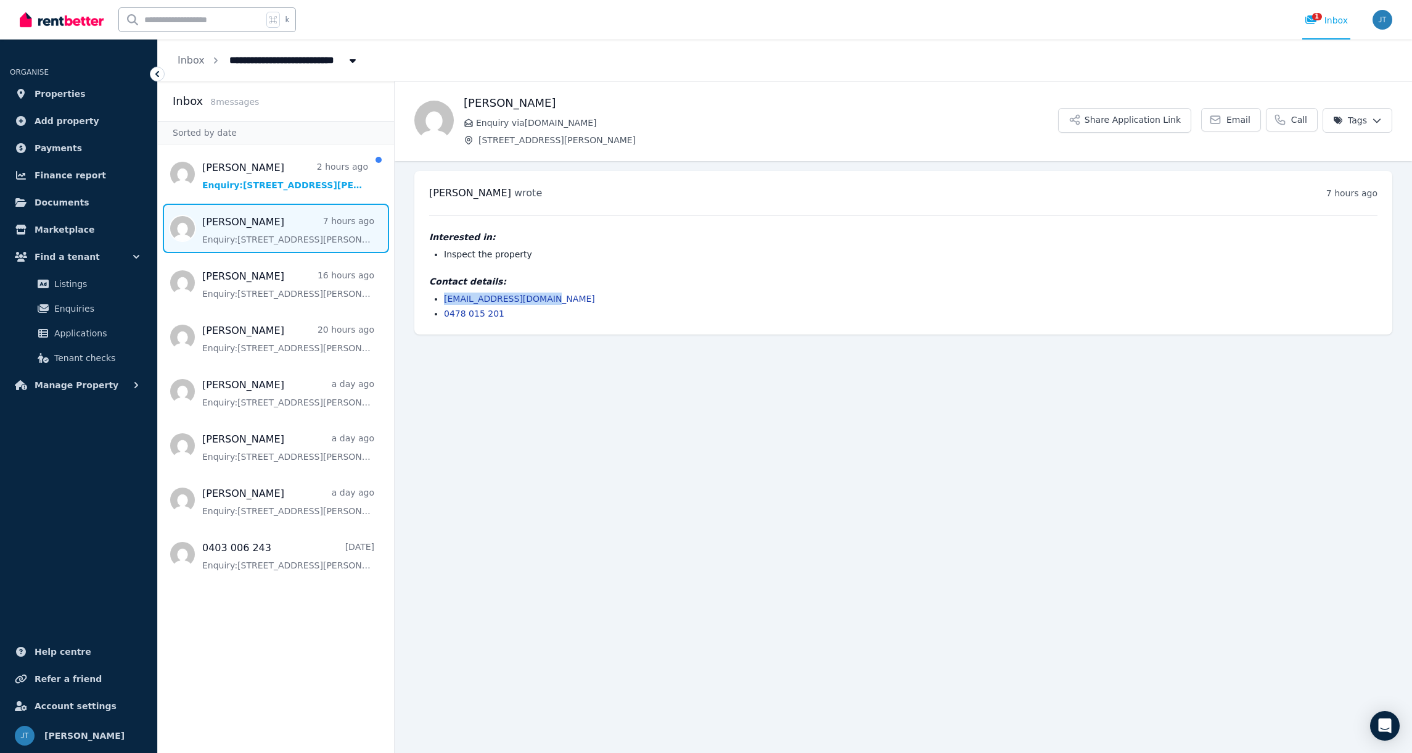
drag, startPoint x: 541, startPoint y: 298, endPoint x: 445, endPoint y: 298, distance: 96.2
click at [445, 298] on li "lianna-111@hotmail.com" at bounding box center [911, 298] width 934 height 12
copy link "lianna-111@hotmail.com"
click at [239, 175] on span "Message list" at bounding box center [276, 173] width 236 height 49
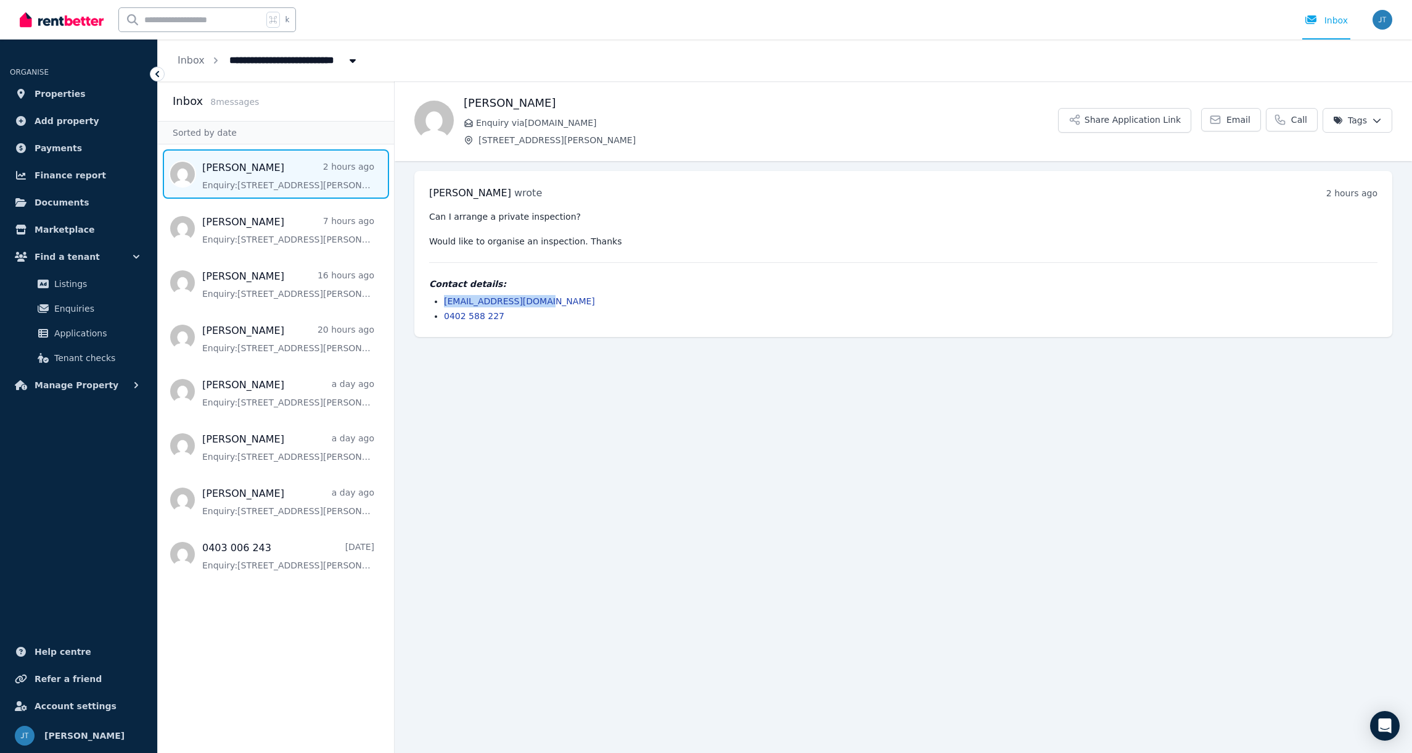
drag, startPoint x: 550, startPoint y: 299, endPoint x: 442, endPoint y: 301, distance: 108.0
click at [442, 301] on ul "amvdpereira@gmail.com 0402 588 227" at bounding box center [903, 308] width 949 height 27
copy link "amvdpereira@gmail.com"
